Goal: Task Accomplishment & Management: Complete application form

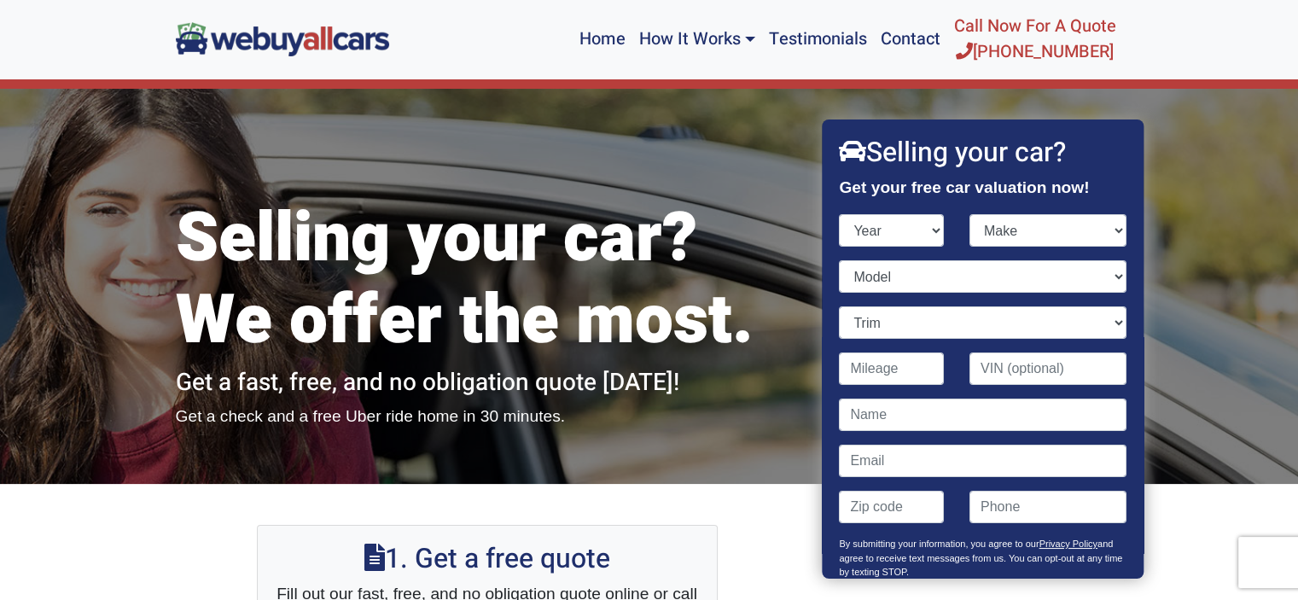
select select "2015"
click at [840, 214] on select "Year [DATE] 2024 2023 2022 2021 2020 2019 2018 2017 2016 2015 2014 2013 2012 20…" at bounding box center [892, 230] width 105 height 32
click at [1107, 230] on select "Make Acura Alfa Romeo Aston [PERSON_NAME] Audi Bentley BMW Buick Cadillac Chevr…" at bounding box center [1047, 230] width 157 height 32
select select "Buick"
click at [969, 214] on select "Make Acura Alfa Romeo Aston [PERSON_NAME] Audi Bentley BMW Buick Cadillac Chevr…" at bounding box center [1047, 230] width 157 height 32
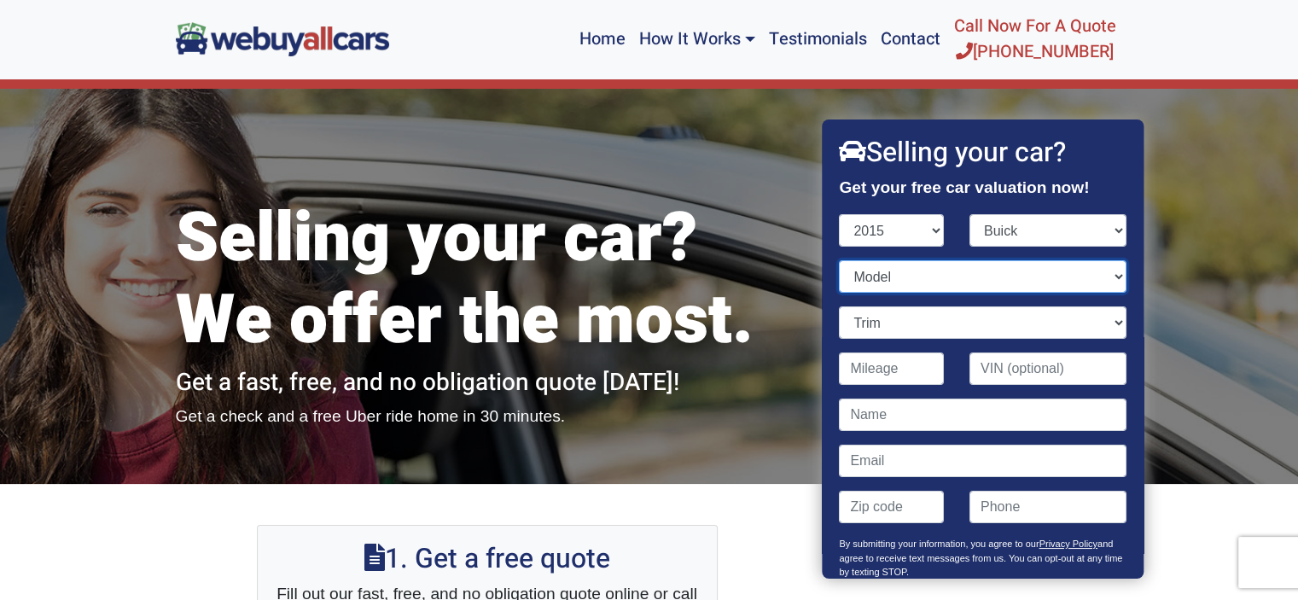
click at [1106, 272] on select "Model Enclave Encore LaCrosse Regal Verano" at bounding box center [983, 276] width 287 height 32
select select "Verano"
click at [840, 260] on select "Model Enclave Encore LaCrosse Regal Verano" at bounding box center [983, 276] width 287 height 32
click at [1104, 323] on select "Trim 1SV 4dr Sedan (2.4L 4cyl) 4dr Sedan (2.4L 4cyl) Convenience Group 4dr Seda…" at bounding box center [983, 322] width 287 height 32
select select "Leather Group 4dr Sedan (2.4L 4cyl)"
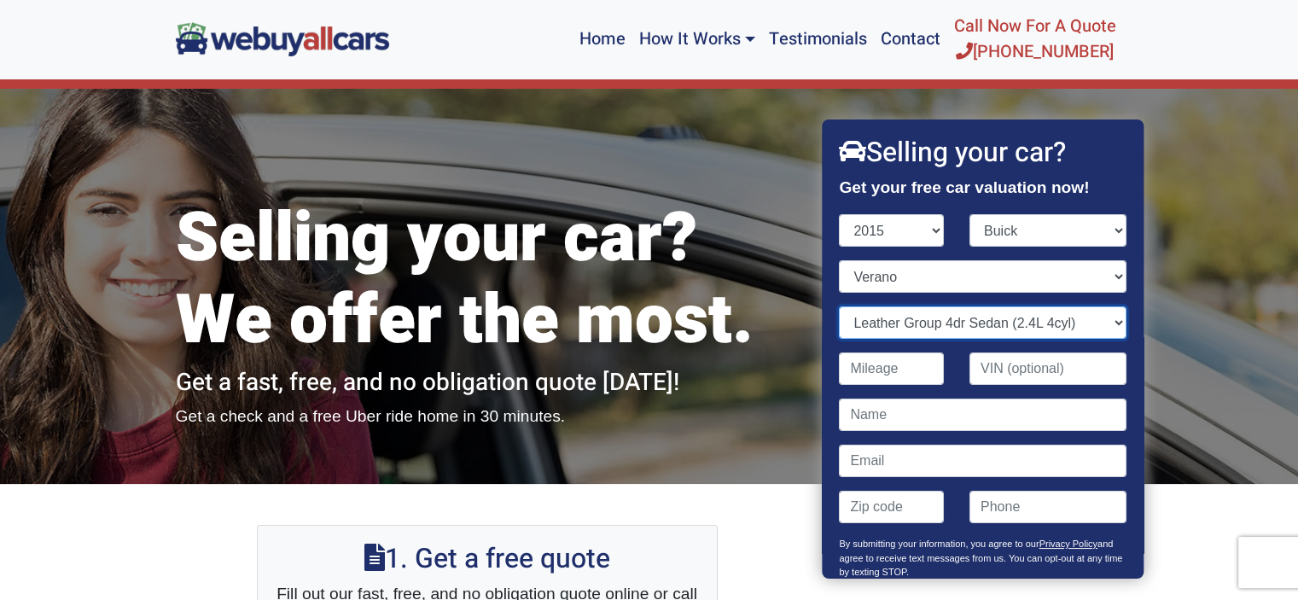
click at [840, 306] on select "Trim 1SV 4dr Sedan (2.4L 4cyl) 4dr Sedan (2.4L 4cyl) Convenience Group 4dr Seda…" at bounding box center [983, 322] width 287 height 32
click at [905, 367] on input "Contact form" at bounding box center [892, 368] width 105 height 32
type input "53,000"
click at [850, 413] on input "Contact form" at bounding box center [983, 414] width 287 height 32
type input "[PERSON_NAME]"
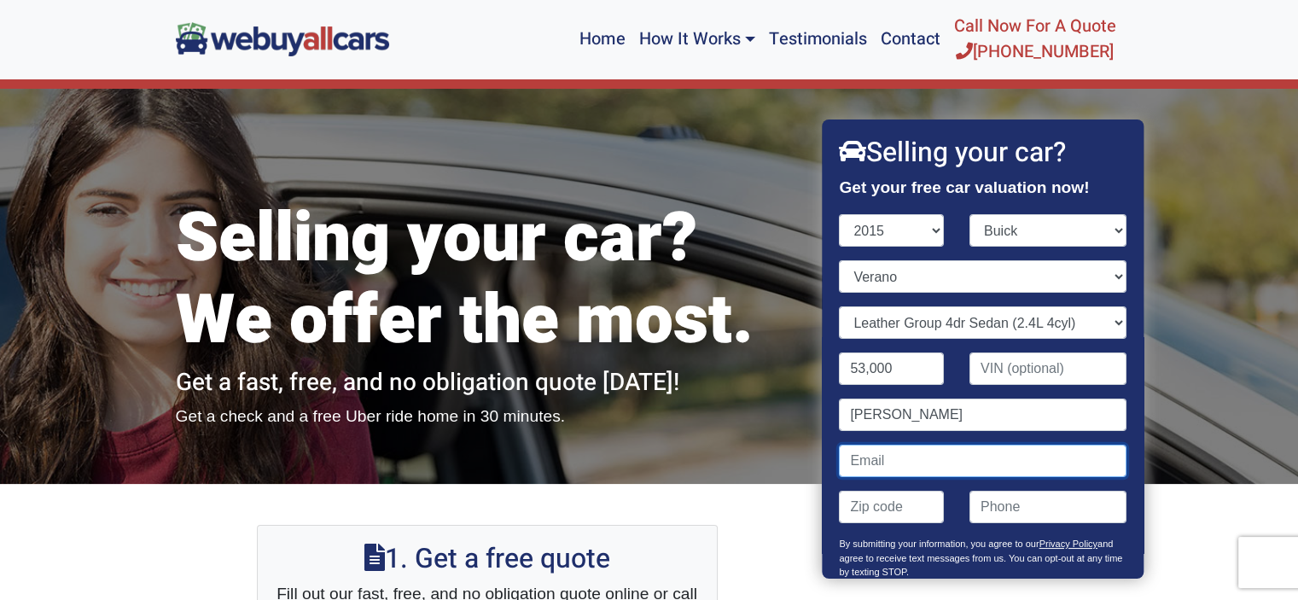
type input "[PERSON_NAME][EMAIL_ADDRESS][PERSON_NAME][DOMAIN_NAME]"
type input "08312"
type input "8563730994"
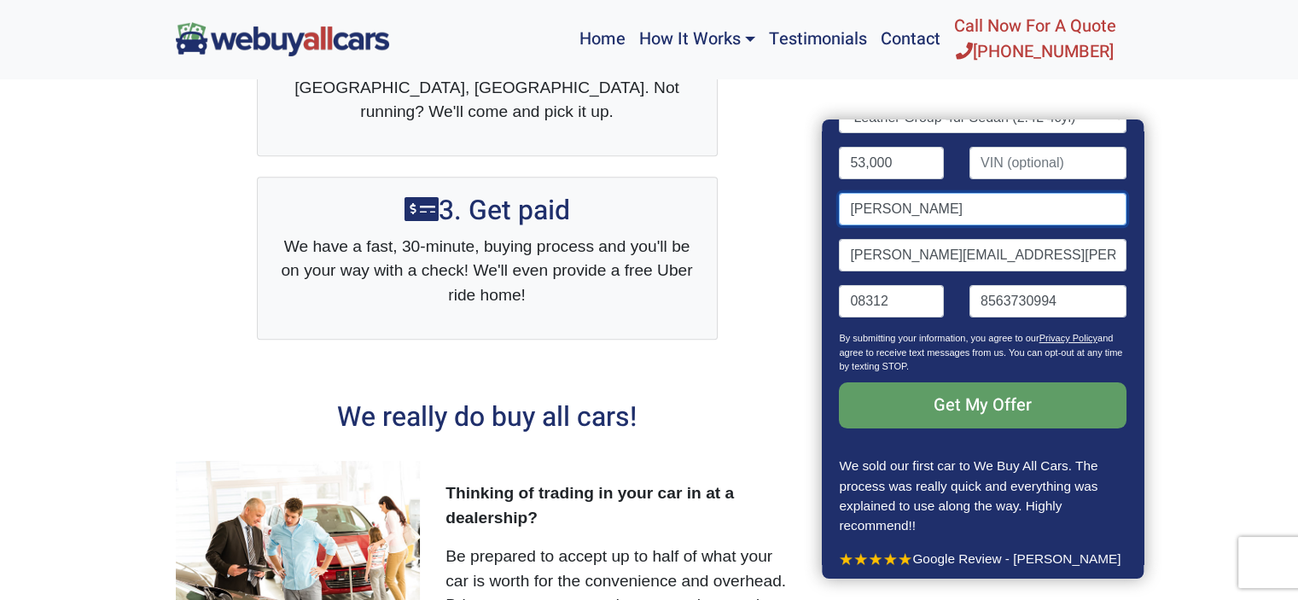
scroll to position [751, 0]
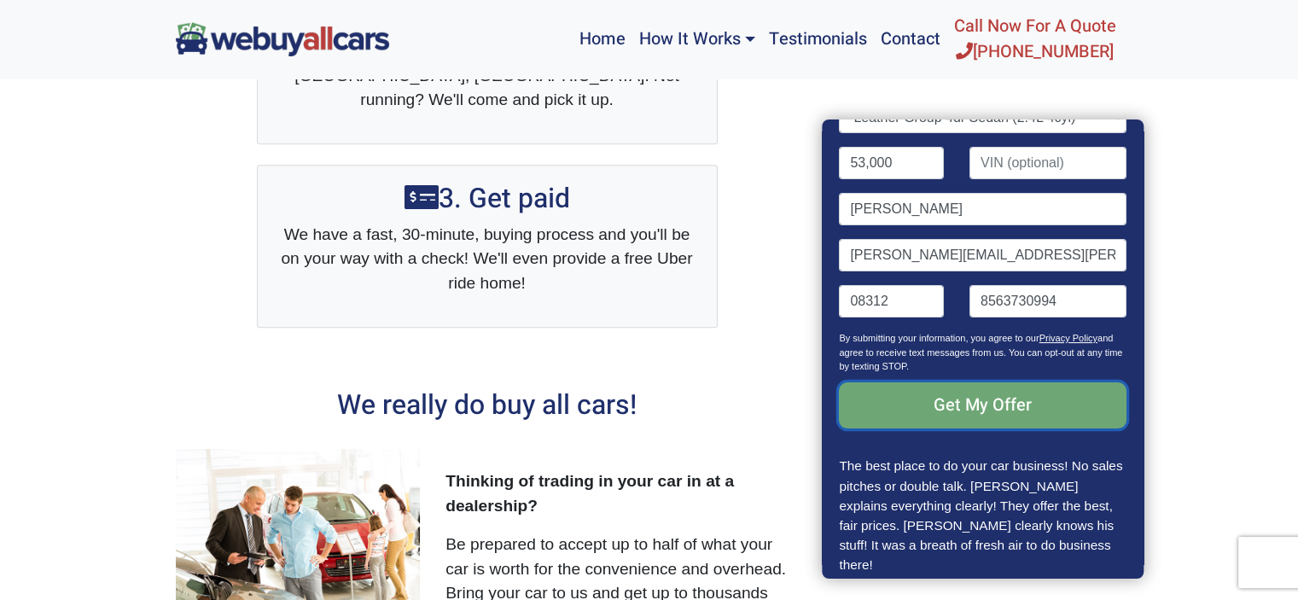
click at [983, 398] on input "Get My Offer" at bounding box center [983, 405] width 287 height 46
